Goal: Complete application form: Complete application form

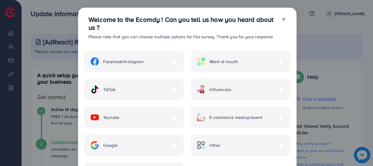
click at [151, 61] on div "Facebook/Instagram" at bounding box center [134, 61] width 100 height 21
click at [177, 62] on div "Facebook/Instagram" at bounding box center [134, 61] width 100 height 21
click at [176, 60] on div "Facebook/Instagram" at bounding box center [134, 61] width 100 height 21
click at [115, 88] on label "TikTok" at bounding box center [103, 89] width 25 height 8
click at [125, 91] on div "TikTok" at bounding box center [134, 89] width 100 height 21
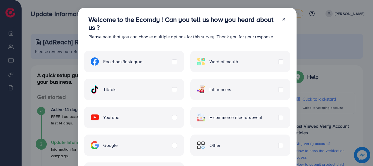
click at [173, 65] on div "Facebook/Instagram" at bounding box center [134, 61] width 100 height 21
click at [144, 62] on label "Facebook/Instagram" at bounding box center [117, 61] width 53 height 8
click at [115, 89] on label "TikTok" at bounding box center [103, 89] width 25 height 8
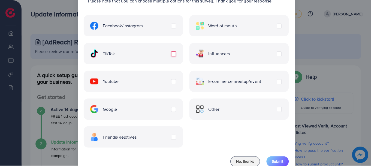
scroll to position [53, 0]
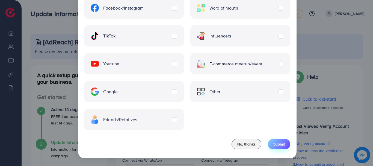
click at [276, 143] on span "Submit" at bounding box center [278, 143] width 11 height 5
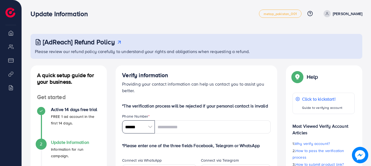
click at [135, 127] on input "******" at bounding box center [138, 126] width 33 height 13
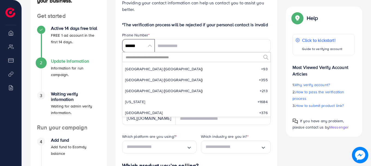
scroll to position [82, 0]
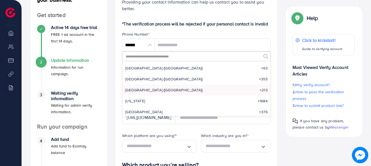
click at [151, 92] on li "[GEOGRAPHIC_DATA] (‫[GEOGRAPHIC_DATA]‬‎) +213" at bounding box center [197, 89] width 148 height 11
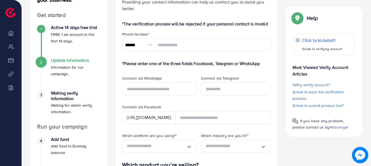
type input "*******"
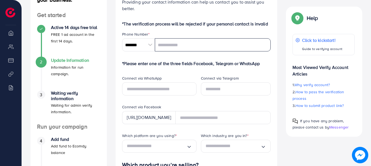
click at [173, 45] on input "tel" at bounding box center [213, 44] width 116 height 13
type input "*********"
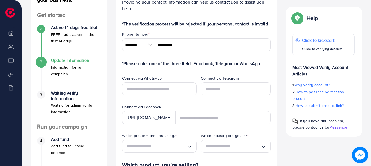
click at [112, 54] on div "Verify information Providing your contact information can help us contact you t…" at bounding box center [196, 149] width 171 height 332
click at [142, 90] on input "text" at bounding box center [159, 88] width 74 height 13
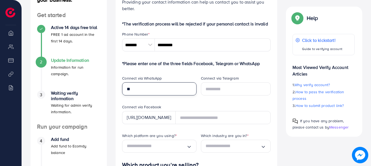
type input "*"
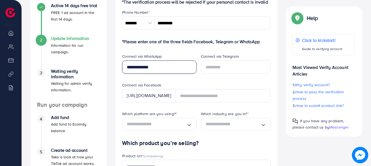
scroll to position [136, 0]
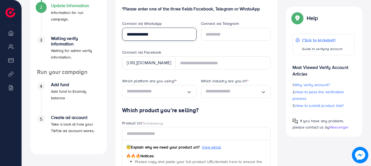
type input "**********"
click at [186, 48] on div "**********" at bounding box center [157, 35] width 79 height 29
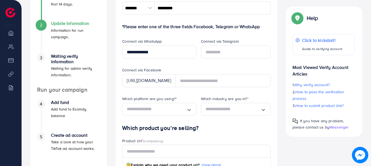
scroll to position [109, 0]
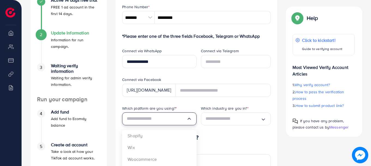
click at [162, 117] on input "Search for option" at bounding box center [156, 118] width 59 height 8
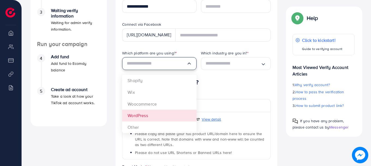
scroll to position [164, 0]
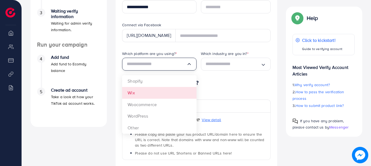
click at [217, 82] on h4 "Which product you’re selling?" at bounding box center [196, 82] width 149 height 7
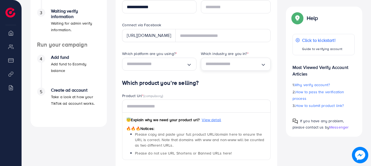
click at [227, 68] on div "Loading..." at bounding box center [236, 64] width 70 height 13
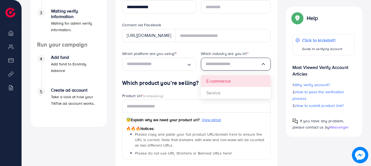
click at [214, 79] on div "Which platform are you using? * Loading... Which industry are you in? * Loading…" at bounding box center [196, 65] width 157 height 29
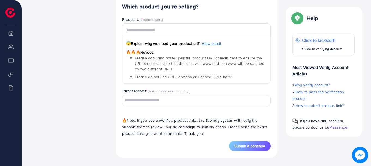
scroll to position [329, 0]
click at [255, 144] on span "Submit & continue" at bounding box center [250, 145] width 31 height 5
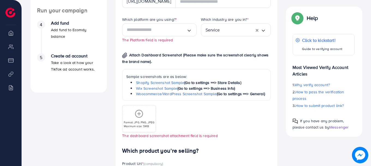
scroll to position [189, 0]
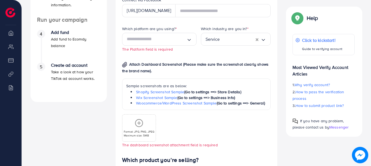
click at [141, 124] on icon at bounding box center [139, 122] width 9 height 9
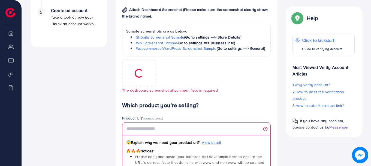
scroll to position [270, 0]
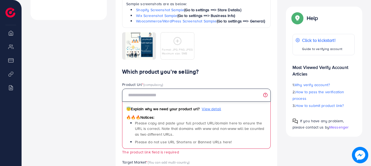
click at [151, 99] on input "text" at bounding box center [196, 94] width 149 height 13
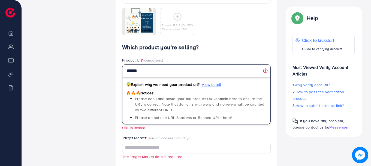
scroll to position [325, 0]
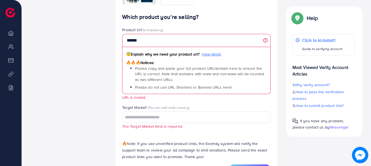
click at [120, 100] on div "Product Url * (compulsory) ****** 😇 Explain why we need your product url? View …" at bounding box center [196, 66] width 157 height 78
click at [118, 101] on div "Product Url * (compulsory) ****** 😇 Explain why we need your product url? View …" at bounding box center [196, 66] width 157 height 78
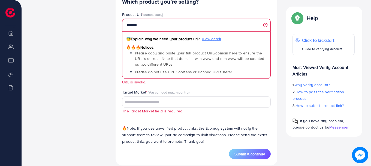
scroll to position [348, 0]
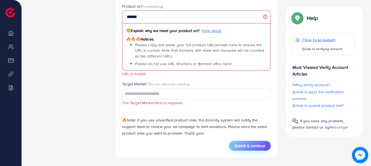
click at [250, 145] on span "Submit & continue" at bounding box center [250, 145] width 31 height 5
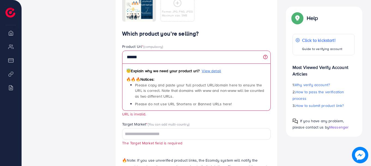
scroll to position [321, 0]
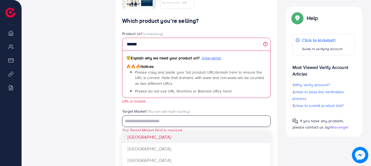
click at [151, 123] on input "Search for option" at bounding box center [193, 121] width 141 height 8
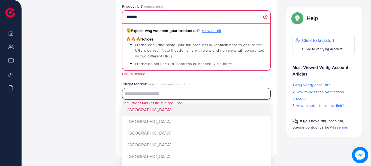
scroll to position [376, 0]
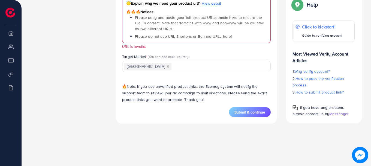
scroll to position [342, 0]
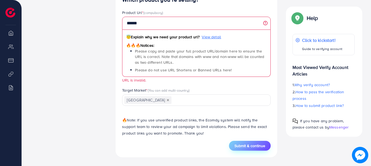
click at [233, 144] on button "Submit & continue" at bounding box center [250, 146] width 42 height 10
click at [172, 99] on input "Search for option" at bounding box center [218, 100] width 92 height 8
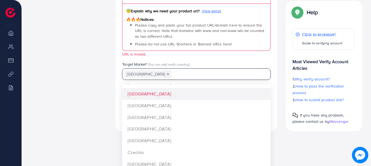
scroll to position [369, 0]
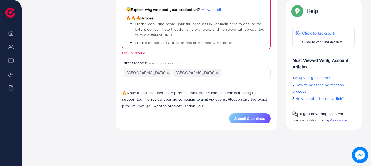
scroll to position [342, 0]
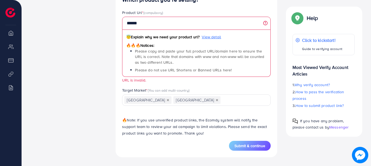
click at [221, 99] on input "Search for option" at bounding box center [242, 100] width 43 height 8
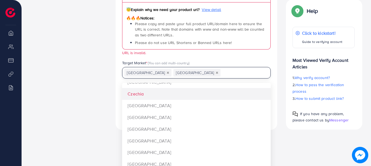
scroll to position [109, 0]
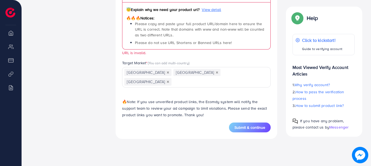
click at [163, 109] on div "Which product you’re selling? Product Url * (compulsory) ****** 😇 Explain why w…" at bounding box center [196, 45] width 149 height 153
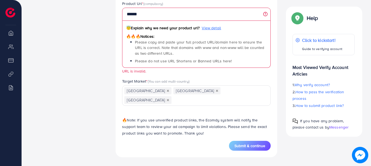
scroll to position [342, 0]
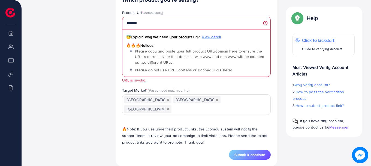
click at [167, 99] on icon "Deselect Belgium" at bounding box center [168, 100] width 2 height 2
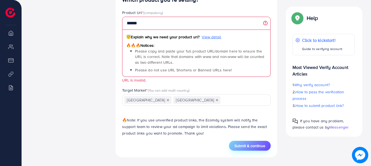
click at [248, 148] on span "Submit & continue" at bounding box center [250, 145] width 31 height 5
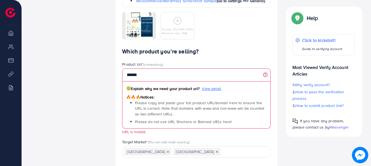
scroll to position [288, 0]
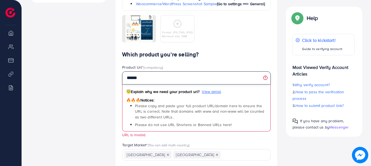
click at [153, 77] on input "******" at bounding box center [196, 77] width 149 height 13
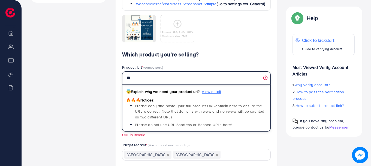
type input "*"
paste input "**********"
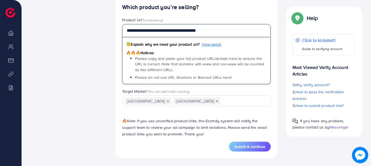
scroll to position [336, 0]
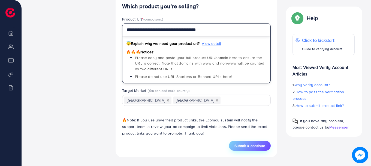
type input "**********"
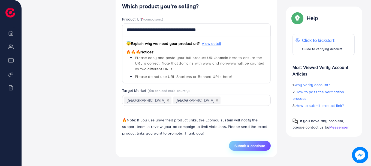
click at [241, 145] on span "Submit & continue" at bounding box center [250, 145] width 31 height 5
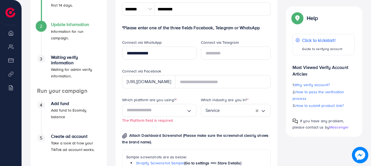
scroll to position [117, 0]
click at [162, 111] on input "Search for option" at bounding box center [156, 110] width 59 height 8
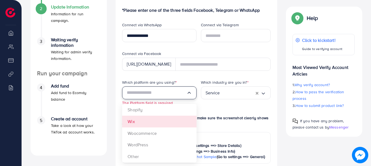
scroll to position [145, 0]
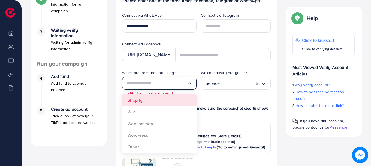
click at [136, 98] on div "Which platform are you using? * Loading... Shopify Wix Woocommerce WordPress Ot…" at bounding box center [196, 132] width 157 height 124
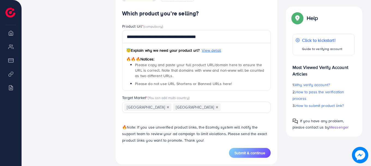
scroll to position [329, 0]
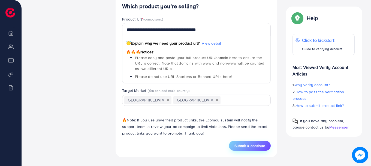
click at [244, 142] on button "Submit & continue" at bounding box center [250, 146] width 42 height 10
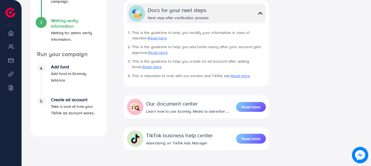
scroll to position [164, 0]
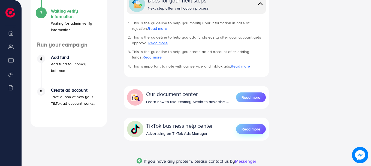
click at [247, 131] on span "Read more" at bounding box center [251, 128] width 19 height 5
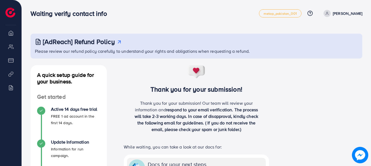
scroll to position [0, 0]
